Goal: Task Accomplishment & Management: Manage account settings

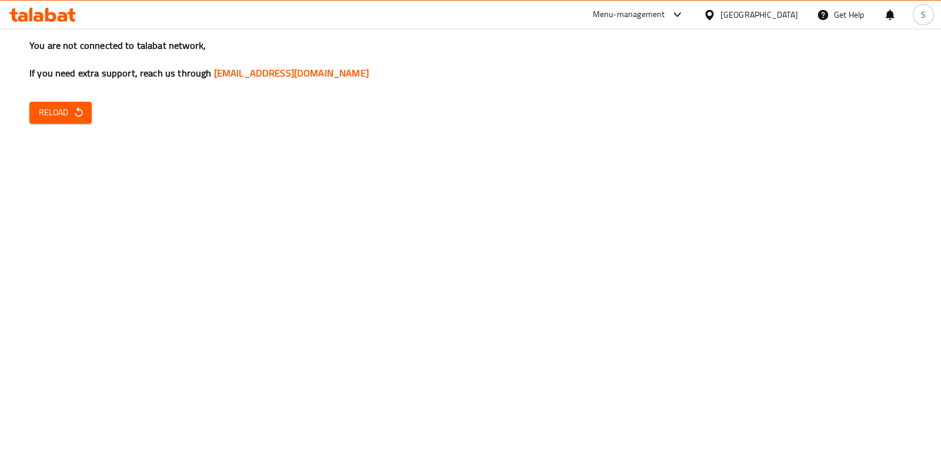
click at [79, 111] on icon "button" at bounding box center [79, 112] width 12 height 12
click at [58, 117] on span "Reload" at bounding box center [61, 112] width 44 height 15
click at [86, 117] on button "Reload" at bounding box center [60, 113] width 62 height 22
click at [62, 119] on span "Reload" at bounding box center [61, 112] width 44 height 15
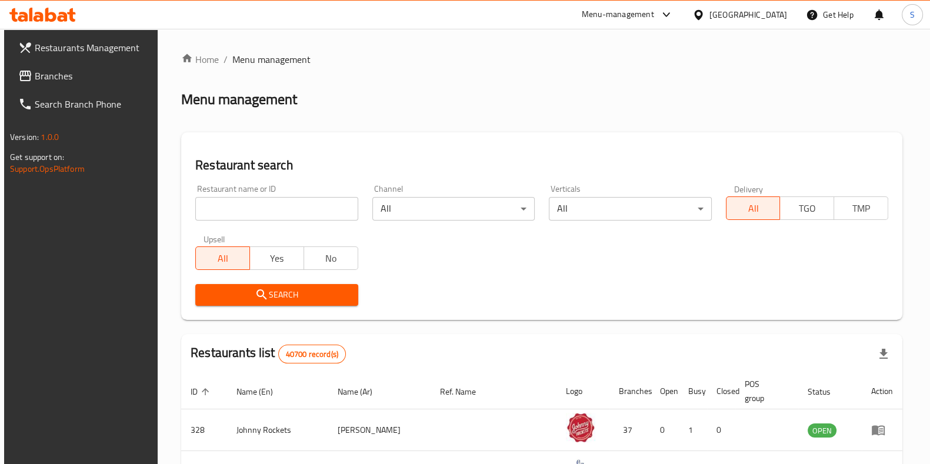
click at [234, 219] on input "search" at bounding box center [276, 209] width 162 height 24
type input "Boon Coffee Roasters"
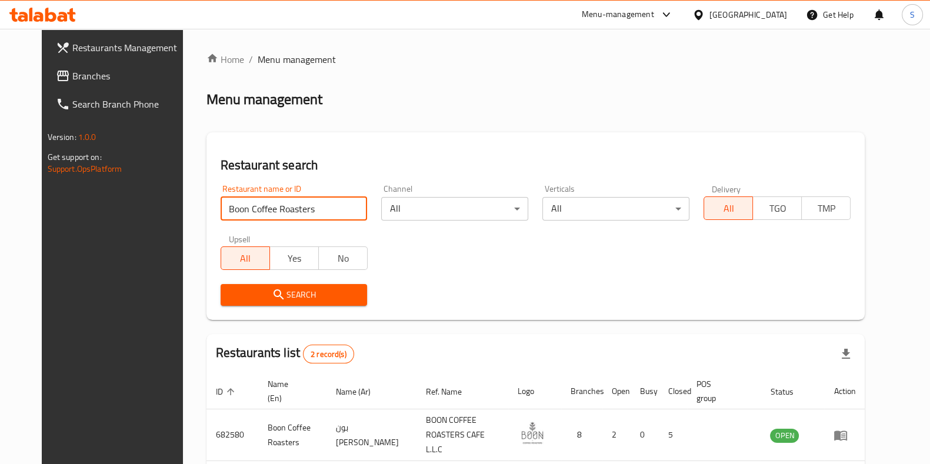
scroll to position [92, 0]
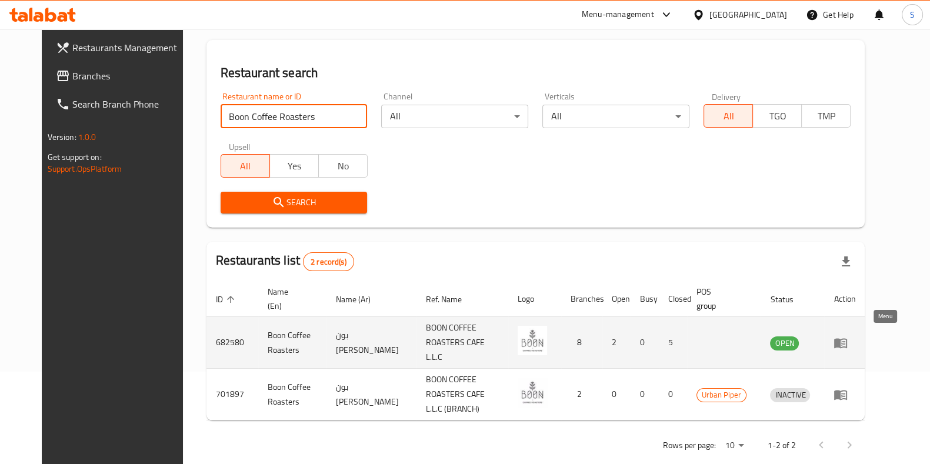
click at [847, 338] on icon "enhanced table" at bounding box center [840, 343] width 13 height 10
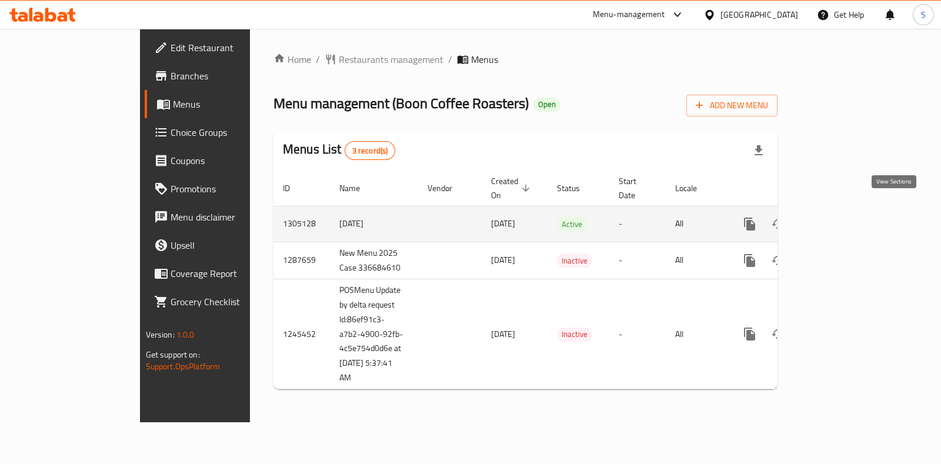
click at [842, 217] on icon "enhanced table" at bounding box center [835, 224] width 14 height 14
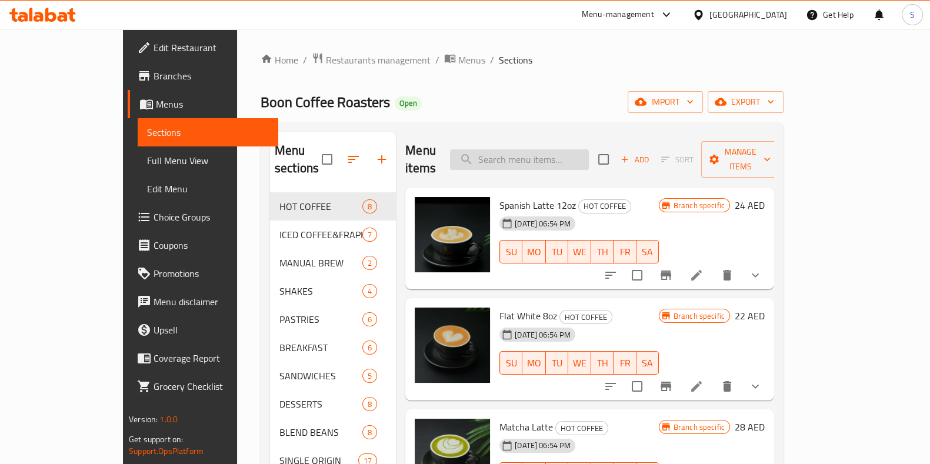
click at [548, 154] on input "search" at bounding box center [519, 159] width 139 height 21
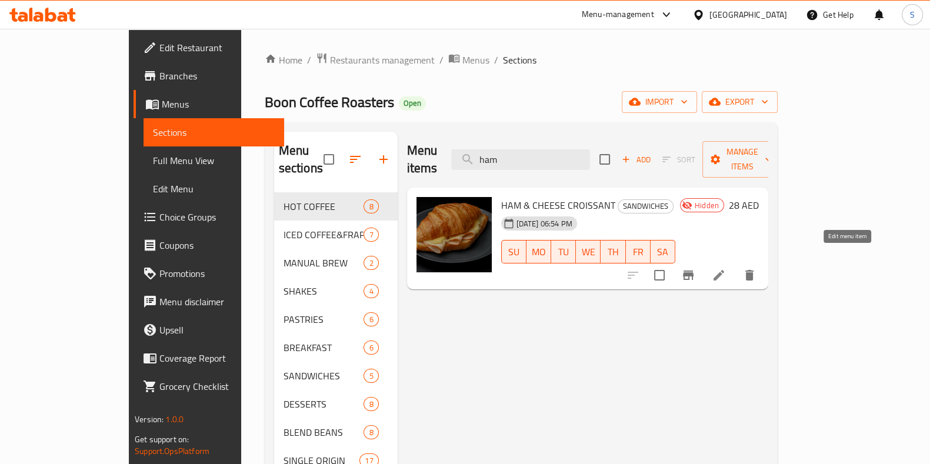
type input "ham"
click at [726, 268] on icon at bounding box center [719, 275] width 14 height 14
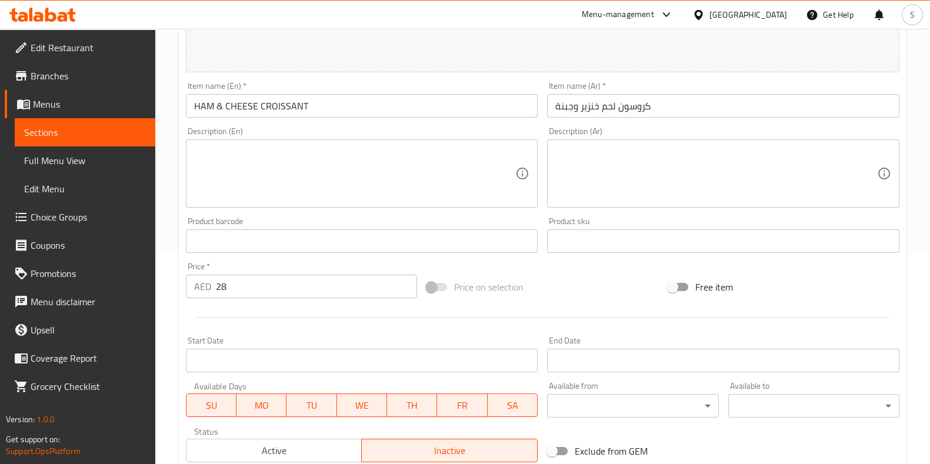
scroll to position [217, 0]
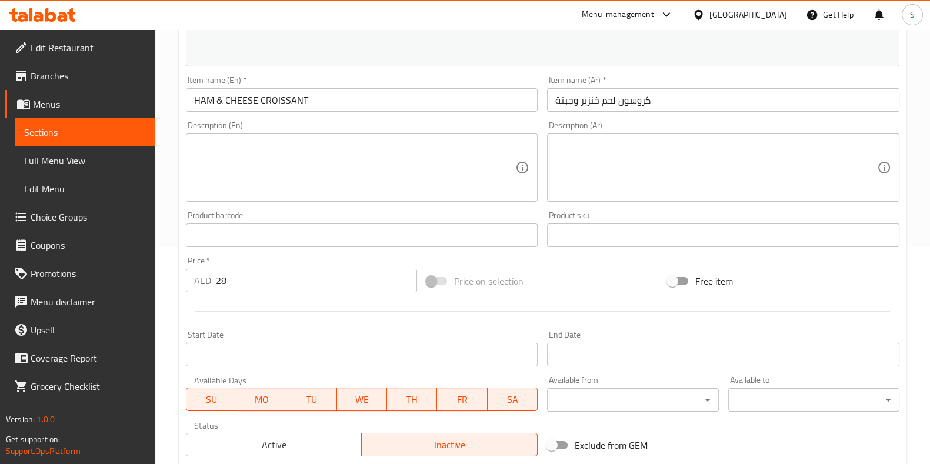
click at [219, 280] on input "28" at bounding box center [317, 281] width 202 height 24
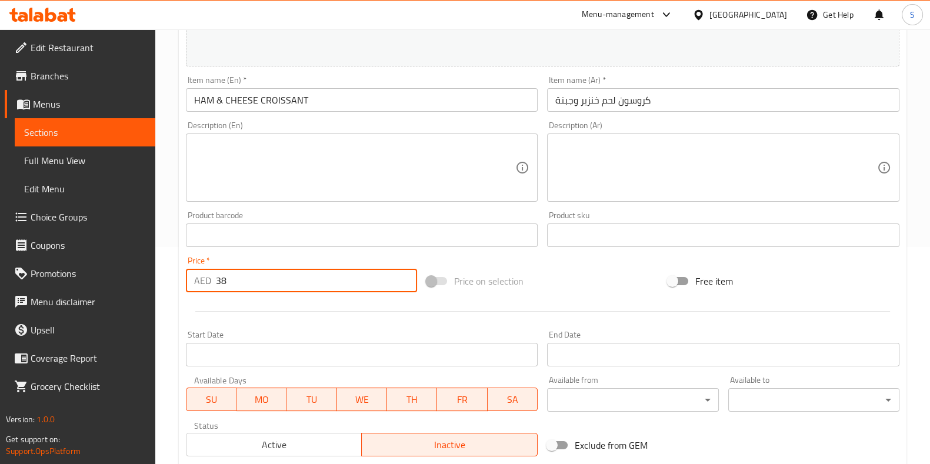
scroll to position [383, 0]
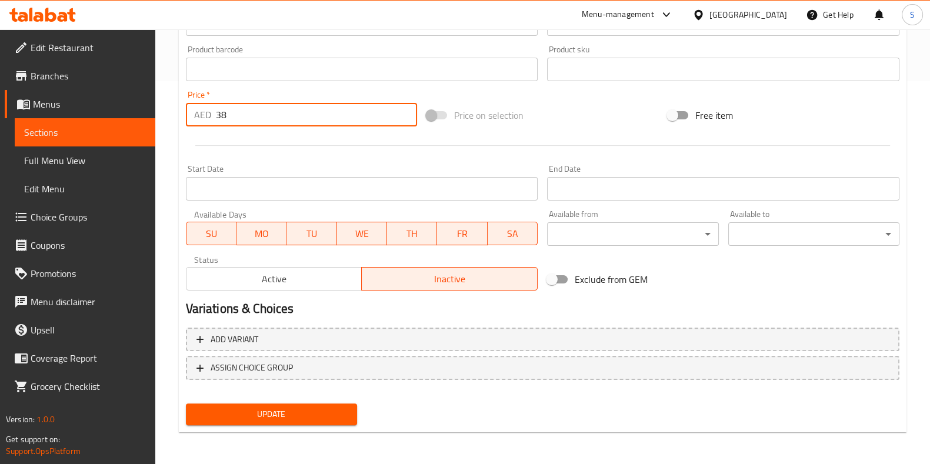
type input "38"
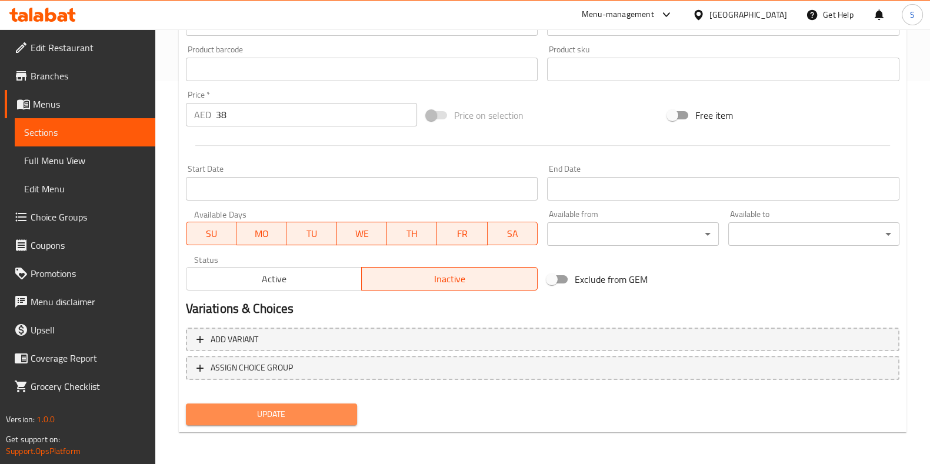
click at [267, 414] on span "Update" at bounding box center [271, 414] width 152 height 15
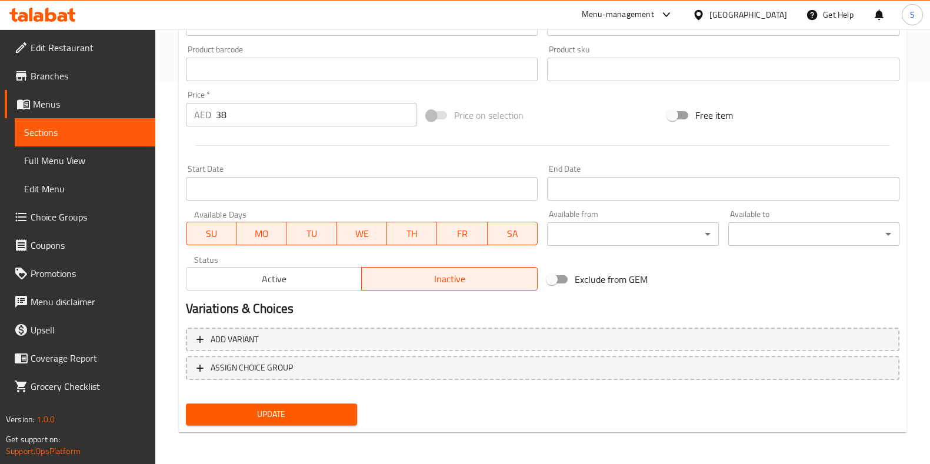
click at [267, 414] on span "Update" at bounding box center [271, 414] width 152 height 15
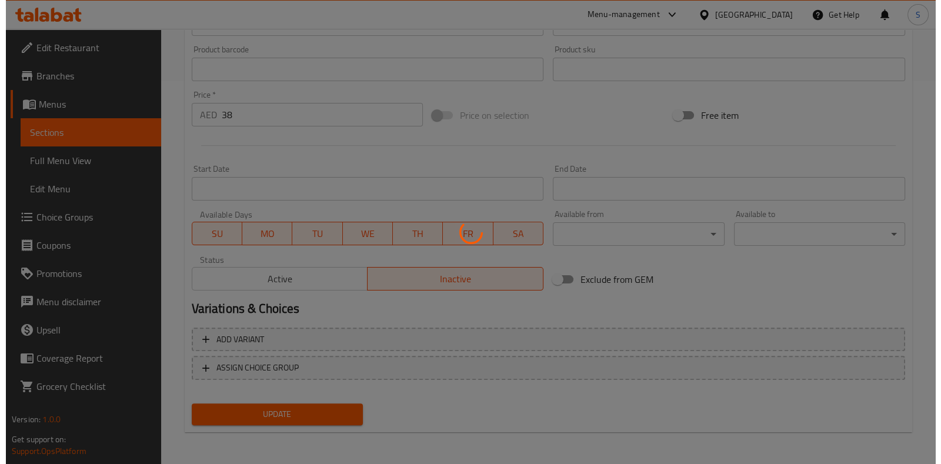
scroll to position [0, 0]
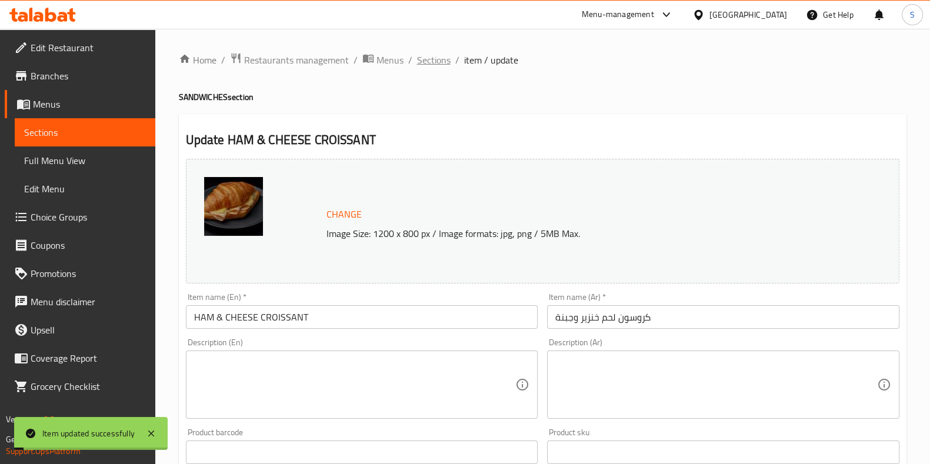
click at [428, 60] on span "Sections" at bounding box center [434, 60] width 34 height 14
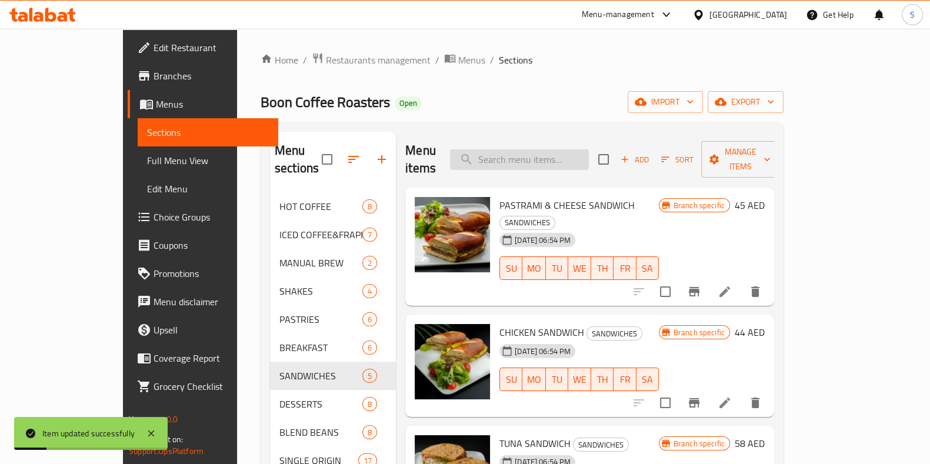
click at [552, 155] on input "search" at bounding box center [519, 159] width 139 height 21
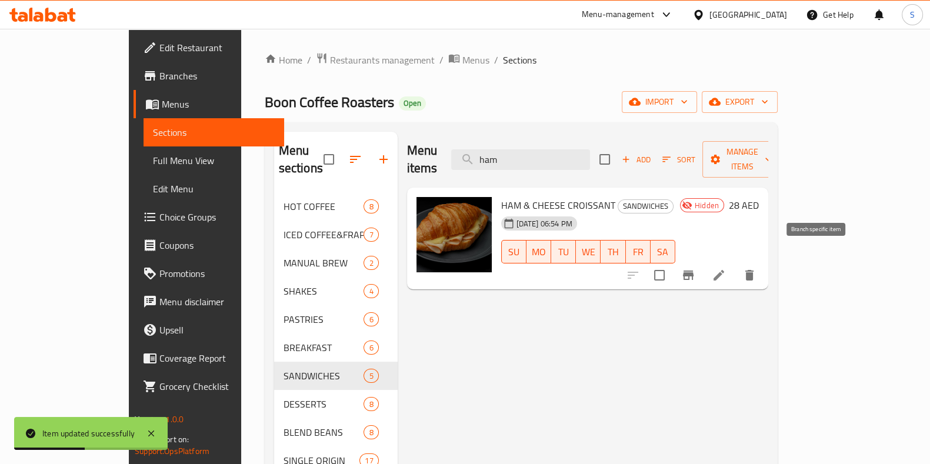
type input "ham"
click at [694, 271] on icon "Branch-specific-item" at bounding box center [688, 275] width 11 height 9
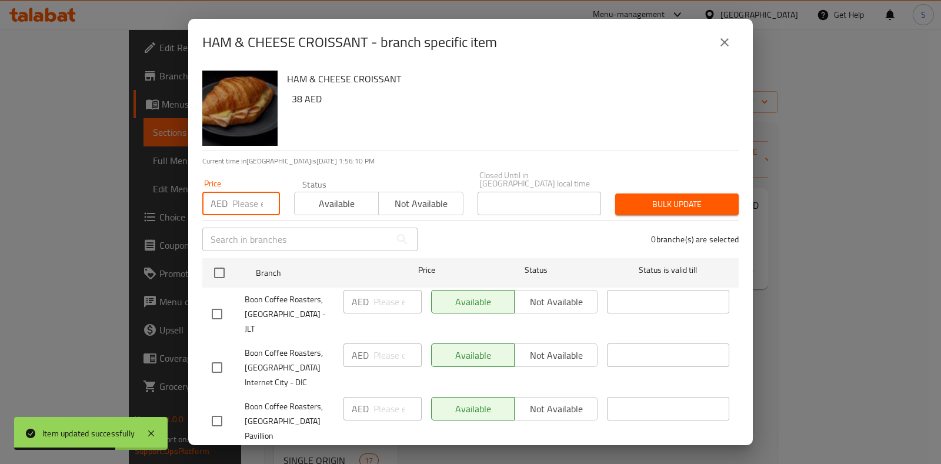
click at [252, 202] on input "number" at bounding box center [256, 204] width 48 height 24
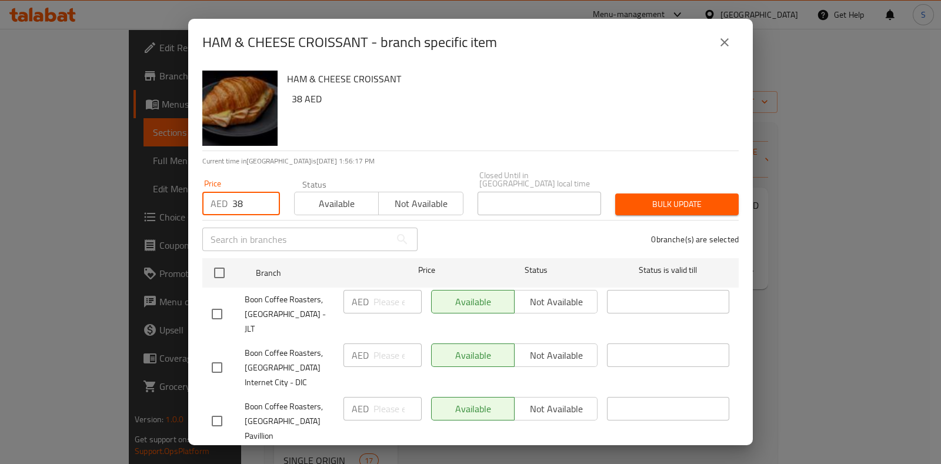
type input "38"
click at [675, 201] on span "Bulk update" at bounding box center [677, 204] width 105 height 15
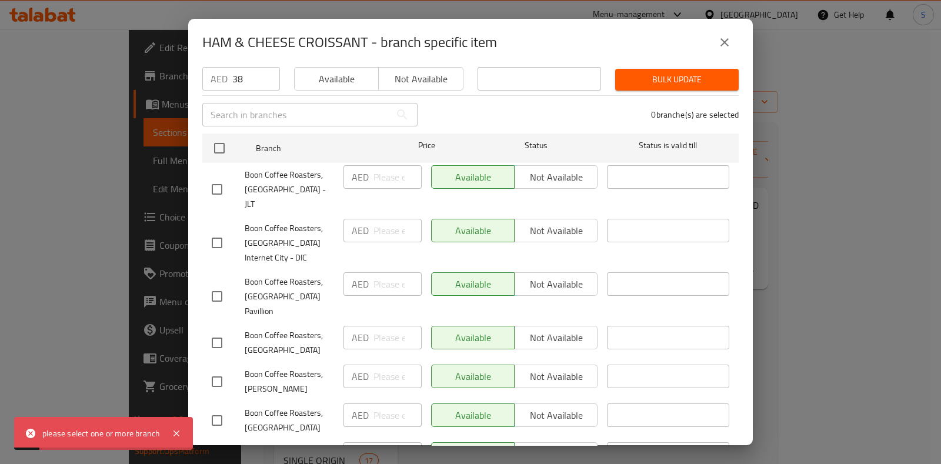
scroll to position [126, 0]
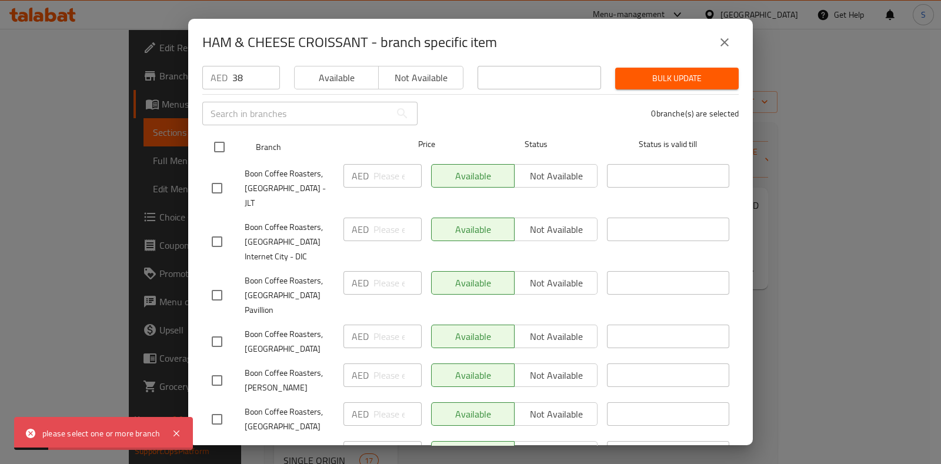
click at [224, 143] on input "checkbox" at bounding box center [219, 147] width 25 height 25
checkbox input "true"
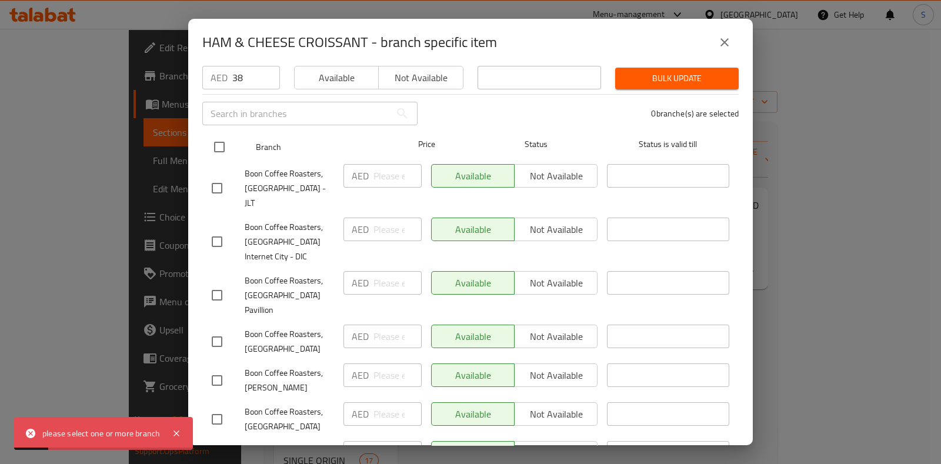
checkbox input "true"
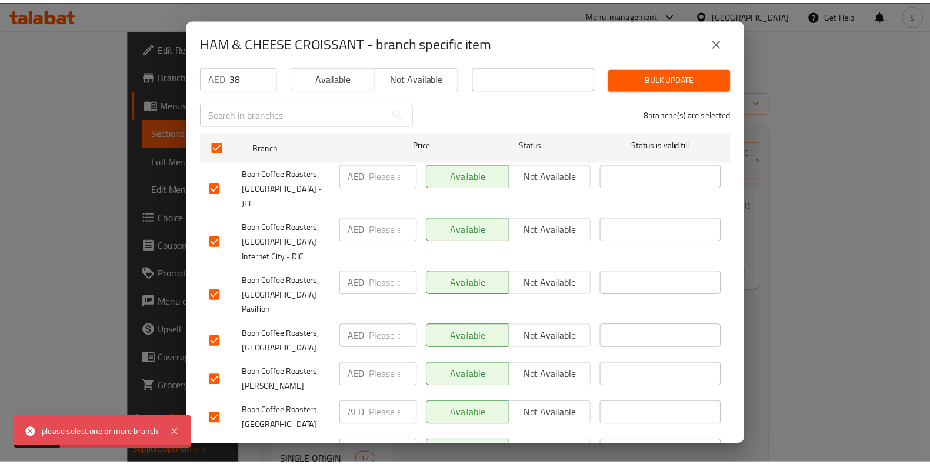
scroll to position [198, 0]
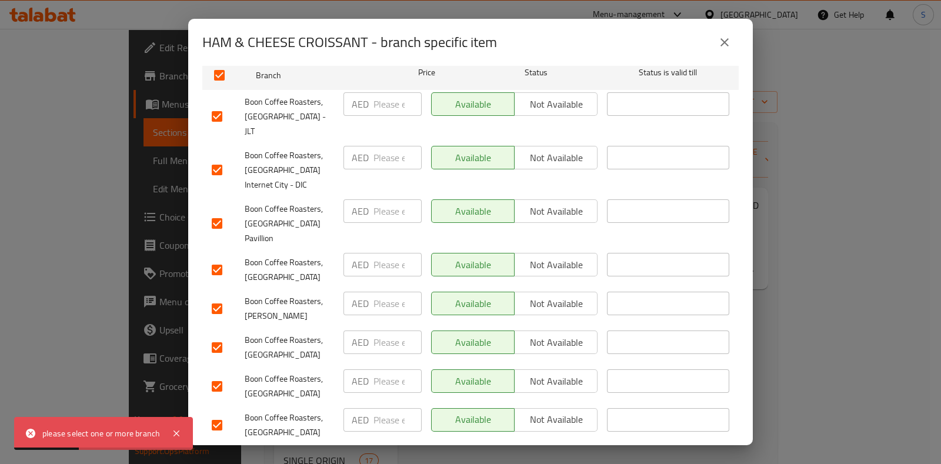
click at [349, 453] on span "Save" at bounding box center [471, 460] width 518 height 15
